Goal: Information Seeking & Learning: Learn about a topic

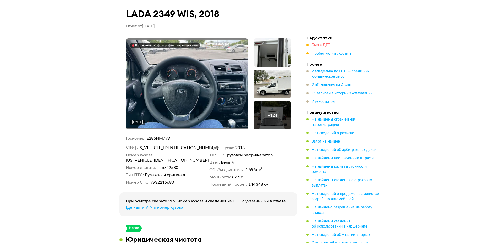
click at [319, 45] on span "Был в ДТП" at bounding box center [320, 45] width 19 height 4
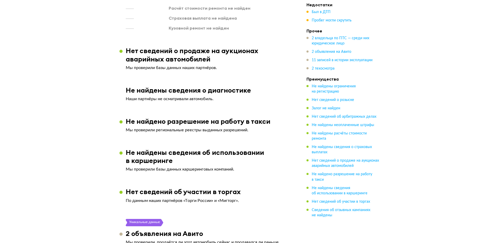
scroll to position [836, 0]
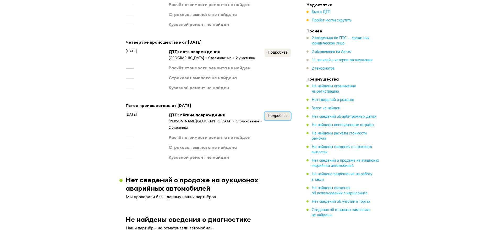
click at [277, 114] on span "Подробнее" at bounding box center [277, 116] width 20 height 4
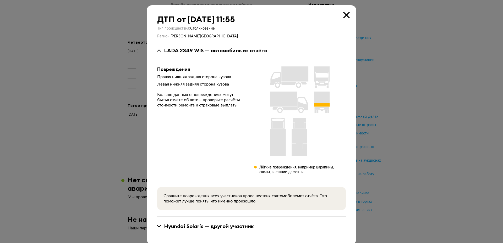
click at [412, 115] on div at bounding box center [251, 121] width 503 height 243
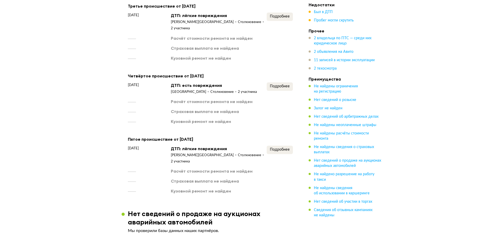
scroll to position [758, 0]
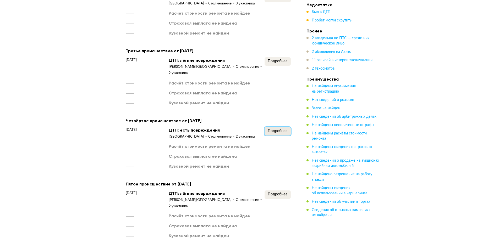
click at [276, 129] on span "Подробнее" at bounding box center [277, 131] width 20 height 4
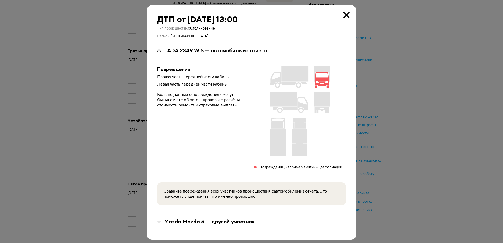
click at [411, 102] on div at bounding box center [251, 121] width 503 height 243
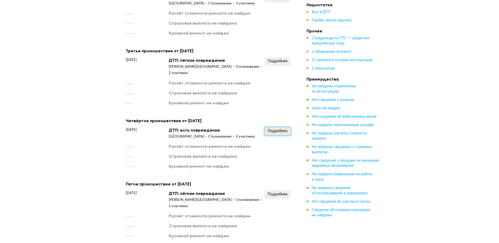
click at [280, 127] on button "Подробнее" at bounding box center [277, 131] width 26 height 8
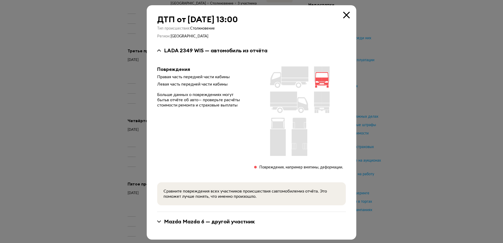
click at [158, 221] on icon at bounding box center [159, 222] width 4 height 2
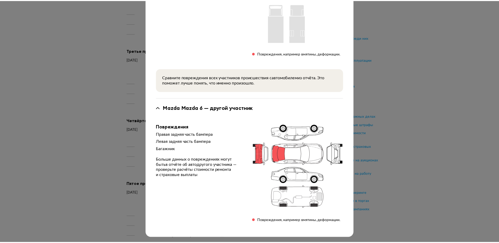
scroll to position [0, 0]
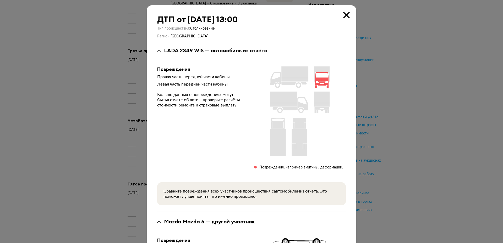
click at [343, 17] on icon at bounding box center [346, 15] width 7 height 7
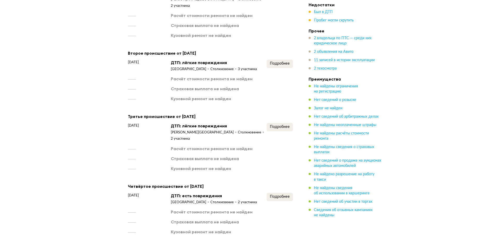
scroll to position [679, 0]
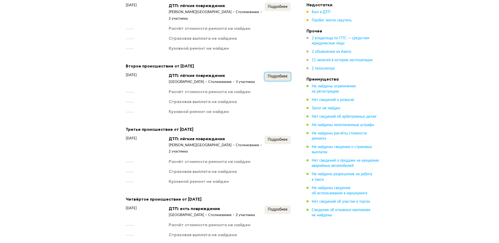
click at [282, 75] on span "Подробнее" at bounding box center [277, 77] width 20 height 4
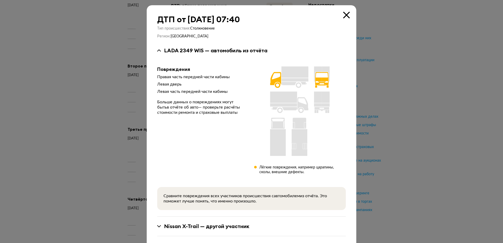
click at [232, 223] on div "Nissan X-Trail — другой участник" at bounding box center [206, 226] width 85 height 7
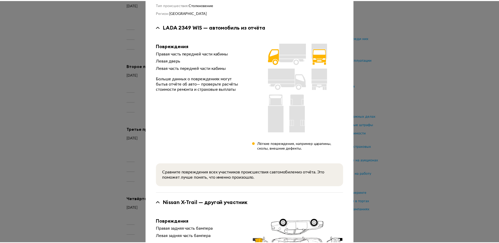
scroll to position [0, 0]
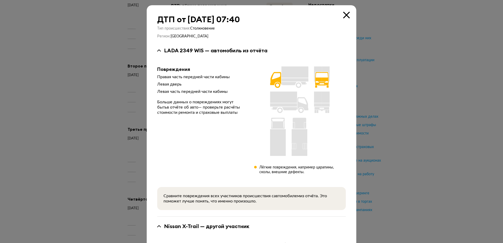
click at [344, 15] on icon at bounding box center [346, 15] width 7 height 7
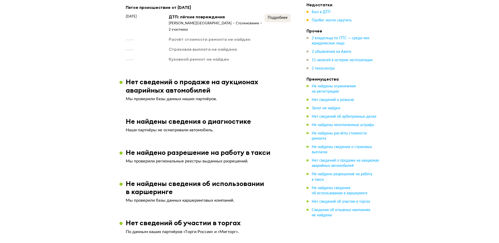
scroll to position [889, 0]
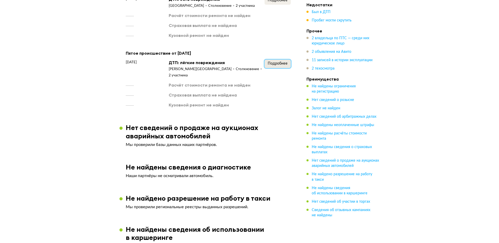
click at [282, 62] on span "Подробнее" at bounding box center [277, 64] width 20 height 4
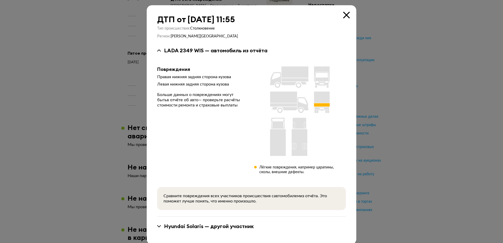
click at [344, 15] on icon at bounding box center [346, 15] width 7 height 7
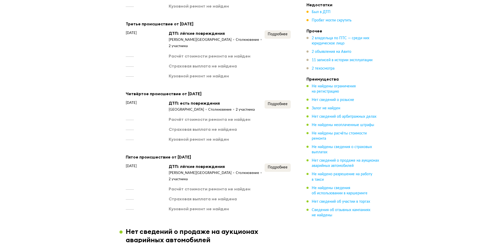
scroll to position [784, 0]
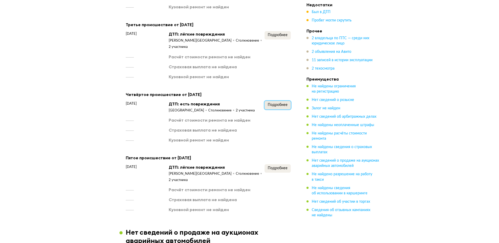
click at [279, 103] on span "Подробнее" at bounding box center [277, 105] width 20 height 4
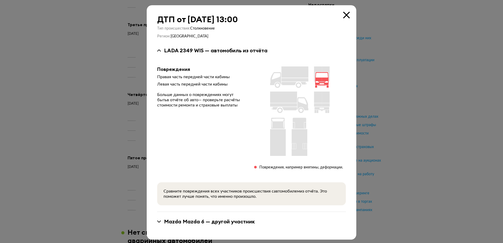
click at [343, 14] on icon at bounding box center [346, 15] width 7 height 7
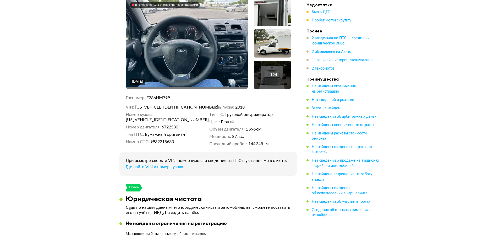
scroll to position [0, 0]
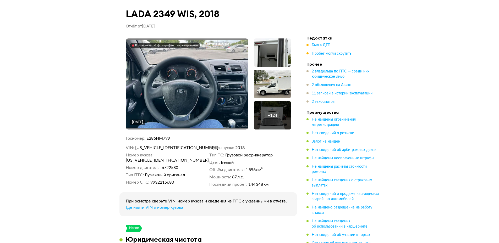
click at [213, 115] on img at bounding box center [187, 83] width 122 height 87
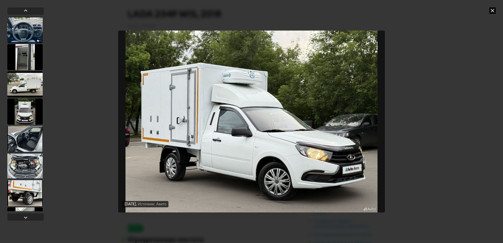
click at [485, 166] on div "[DATE] Источник: Авито [DATE] Источник: Авито [DATE] Источник: Авито [DATE] Ист…" at bounding box center [251, 121] width 503 height 243
click at [433, 78] on div "[DATE] Источник: Авито [DATE] Источник: Авито [DATE] Источник: Авито [DATE] Ист…" at bounding box center [251, 121] width 503 height 243
click at [488, 8] on div "[DATE] Источник: Авито [DATE] Источник: Авито [DATE] Источник: Авито [DATE] Ист…" at bounding box center [251, 121] width 503 height 243
click at [492, 9] on icon at bounding box center [492, 10] width 6 height 6
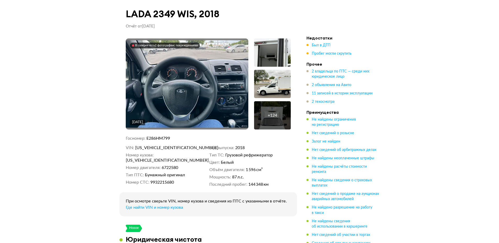
click at [268, 114] on div "+ 124" at bounding box center [271, 115] width 9 height 5
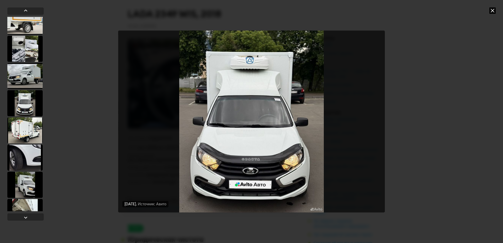
scroll to position [2277, 0]
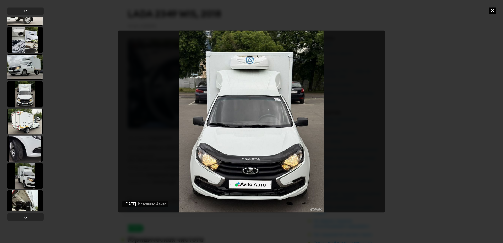
click at [24, 38] on div at bounding box center [24, 40] width 35 height 26
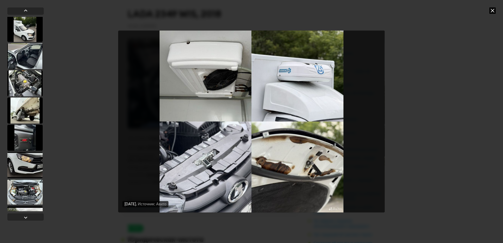
scroll to position [2538, 0]
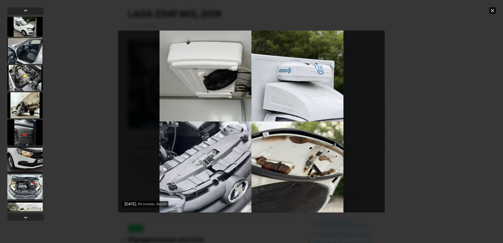
click at [36, 99] on div at bounding box center [24, 105] width 35 height 26
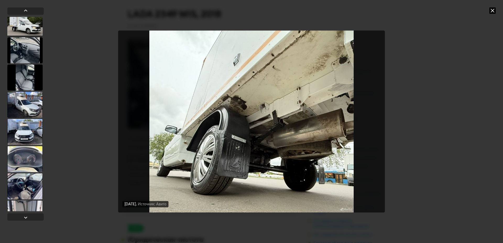
scroll to position [3263, 0]
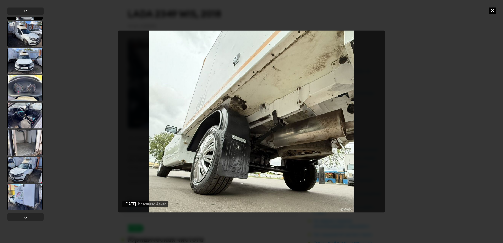
click at [20, 24] on div at bounding box center [24, 34] width 35 height 26
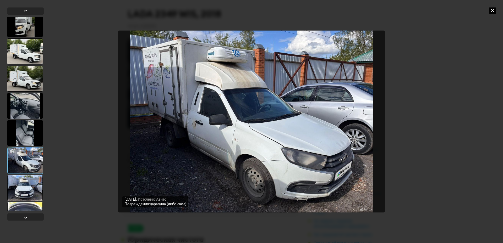
scroll to position [3132, 0]
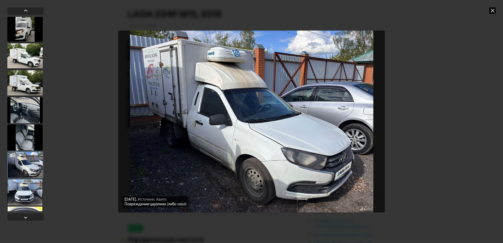
click at [32, 53] on div at bounding box center [24, 56] width 35 height 26
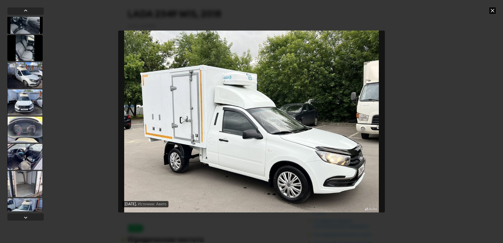
scroll to position [3262, 0]
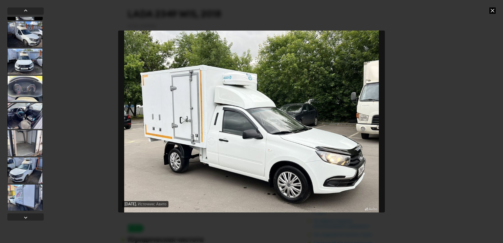
click at [31, 144] on div at bounding box center [24, 143] width 35 height 26
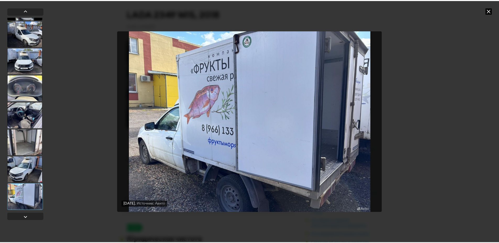
scroll to position [3263, 0]
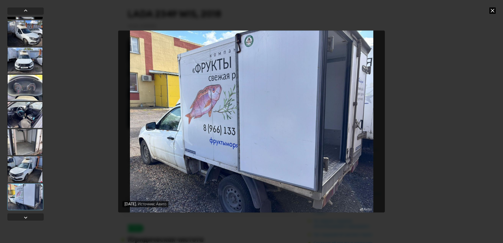
click at [27, 169] on div at bounding box center [24, 169] width 35 height 26
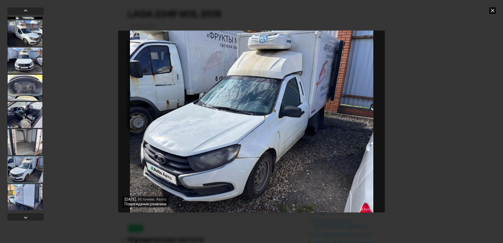
click at [21, 137] on div at bounding box center [24, 142] width 35 height 26
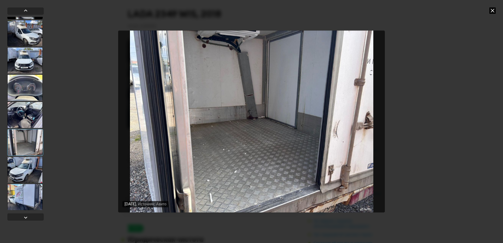
click at [21, 110] on div at bounding box center [24, 115] width 35 height 26
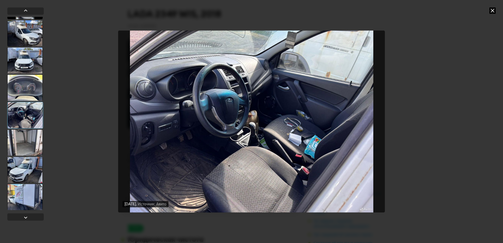
click at [21, 86] on div at bounding box center [24, 88] width 35 height 26
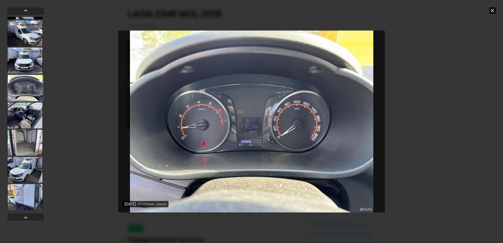
click at [20, 107] on div at bounding box center [24, 115] width 35 height 26
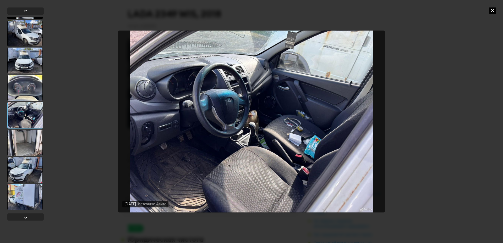
click at [20, 72] on div at bounding box center [24, 60] width 35 height 26
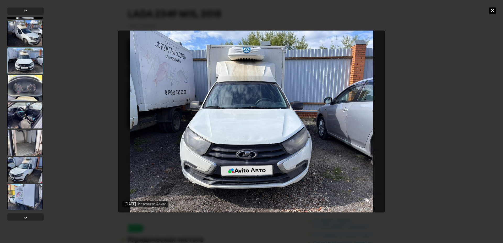
click at [21, 56] on div at bounding box center [25, 60] width 36 height 27
click at [21, 85] on div at bounding box center [24, 88] width 35 height 26
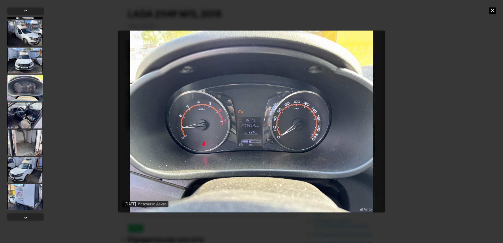
click at [502, 140] on div "30 августа 2025 года Источник: Авито 30 августа 2025 года Источник: Авито 30 ав…" at bounding box center [251, 121] width 503 height 243
click at [434, 130] on div "30 августа 2025 года Источник: Авито 30 августа 2025 года Источник: Авито 30 ав…" at bounding box center [251, 121] width 503 height 243
click at [491, 12] on icon at bounding box center [492, 10] width 6 height 6
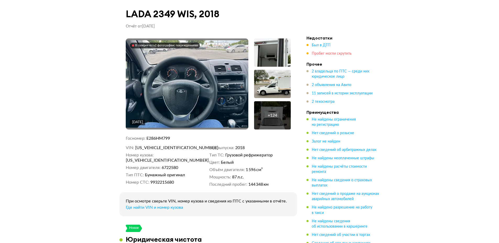
click at [318, 53] on span "Пробег могли скрутить" at bounding box center [331, 54] width 40 height 4
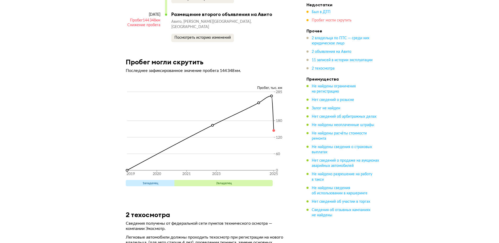
scroll to position [1922, 0]
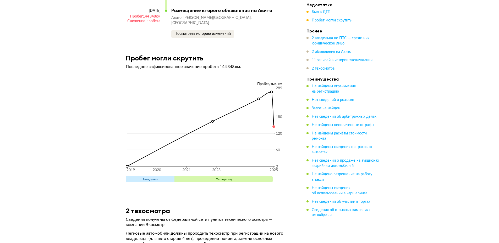
click at [274, 126] on circle at bounding box center [273, 127] width 2 height 2
click at [290, 87] on icon "2019 2020 2021 2023 2025 0 60 120 180 285" at bounding box center [208, 131] width 165 height 89
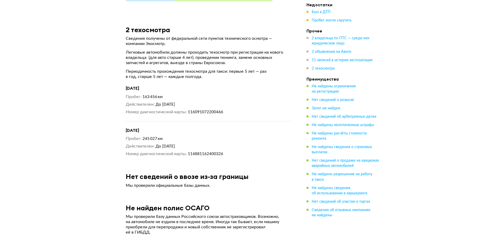
scroll to position [2106, 0]
